Goal: Check status

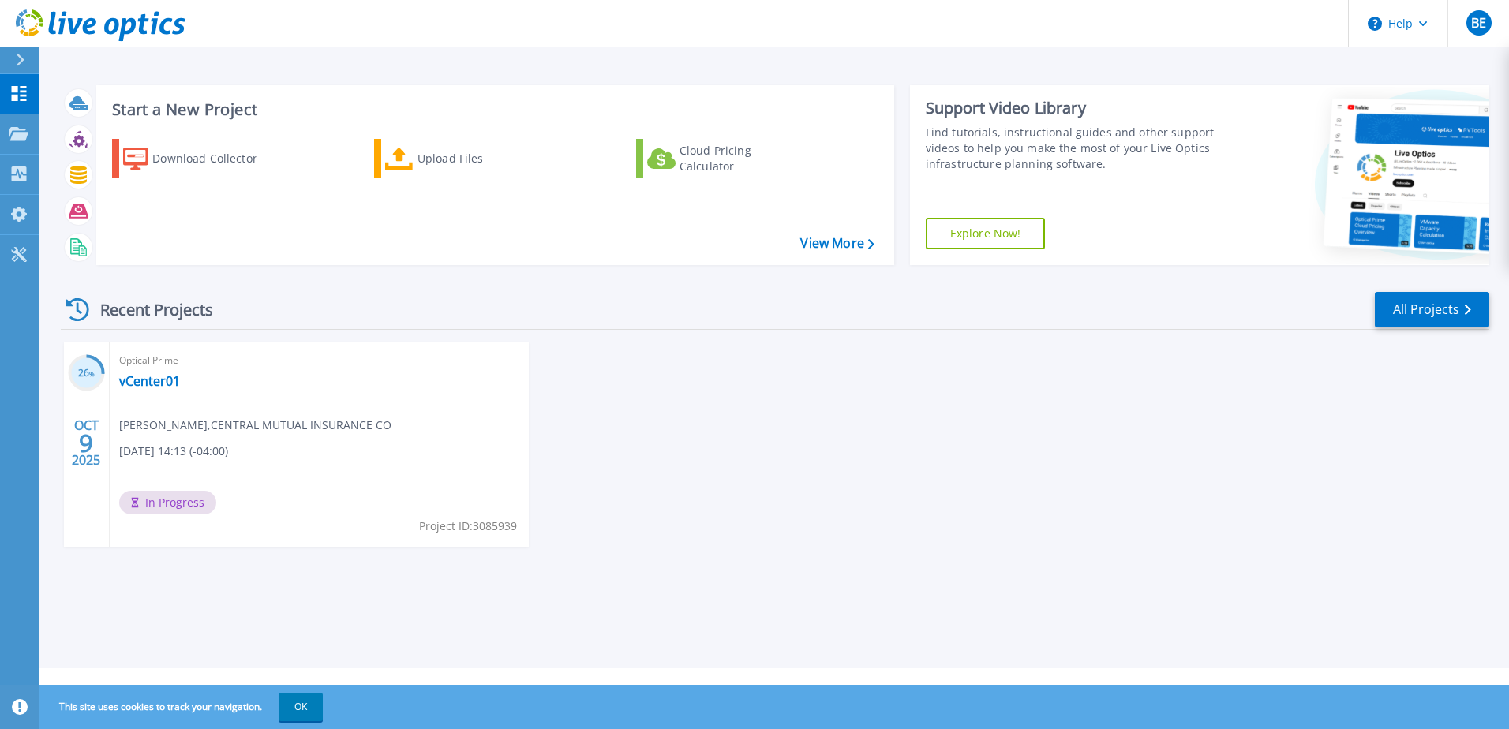
click at [665, 427] on div "26 % [DATE] Optical Prime vCenter01 [PERSON_NAME] , CENTRAL MUTUAL INSURANCE CO…" at bounding box center [768, 461] width 1441 height 236
